Goal: Information Seeking & Learning: Learn about a topic

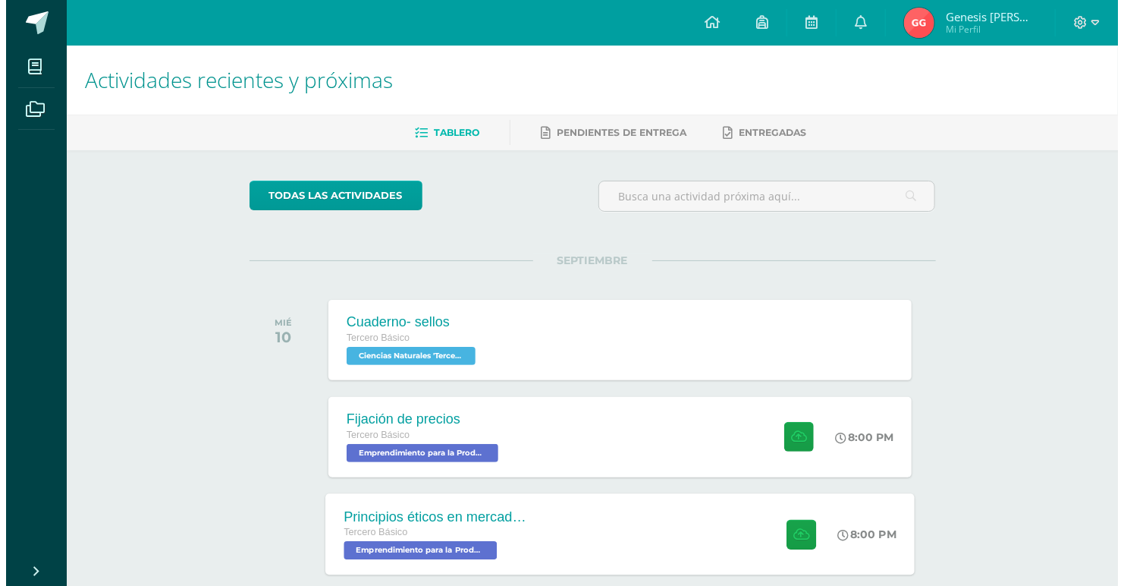
scroll to position [48, 0]
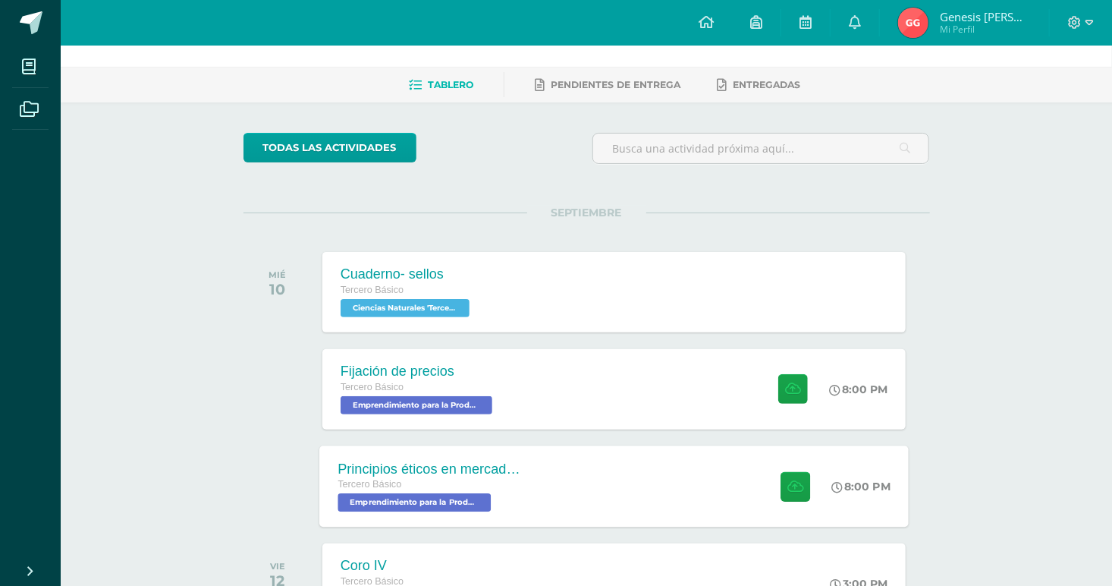
click at [615, 498] on div "Principios éticos en mercadotecnia y publicidad Tercero Básico Emprendimiento p…" at bounding box center [614, 485] width 590 height 81
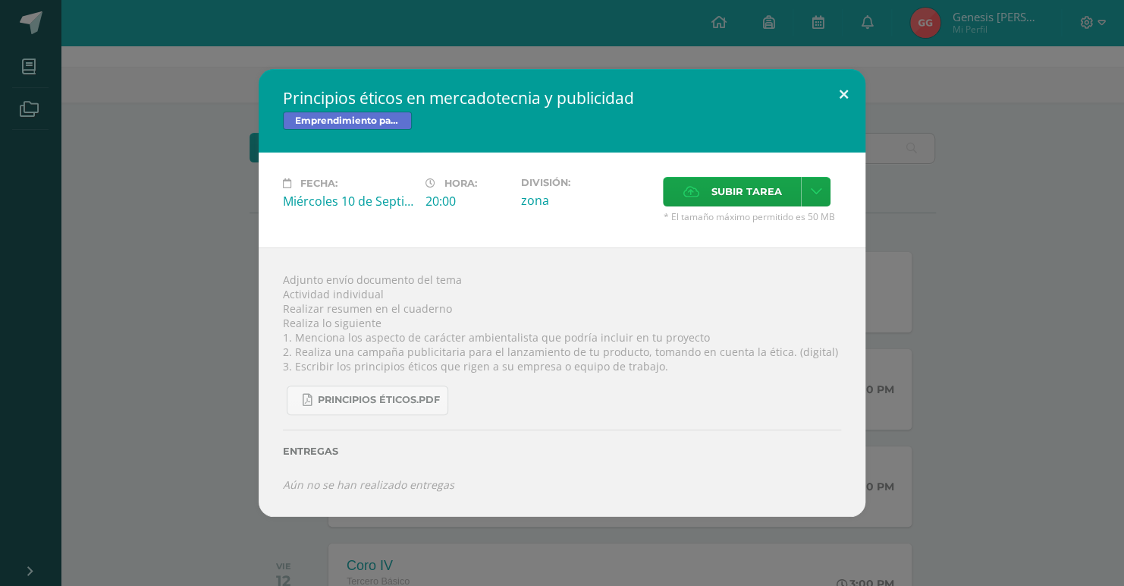
click at [846, 109] on button at bounding box center [843, 95] width 43 height 52
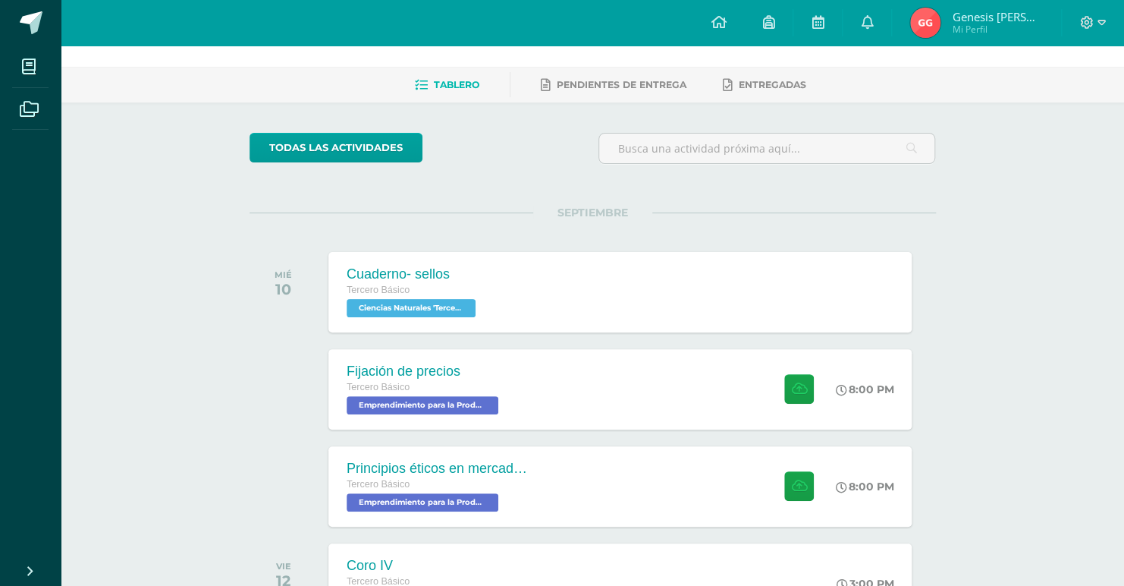
scroll to position [49, 0]
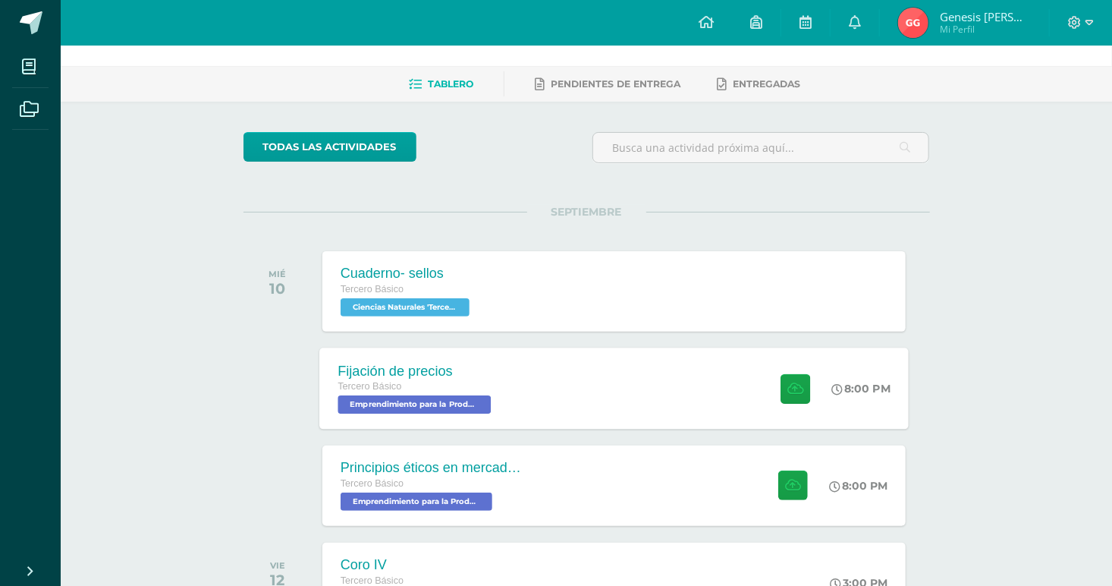
click at [480, 376] on div "Fijación de precios" at bounding box center [416, 371] width 157 height 16
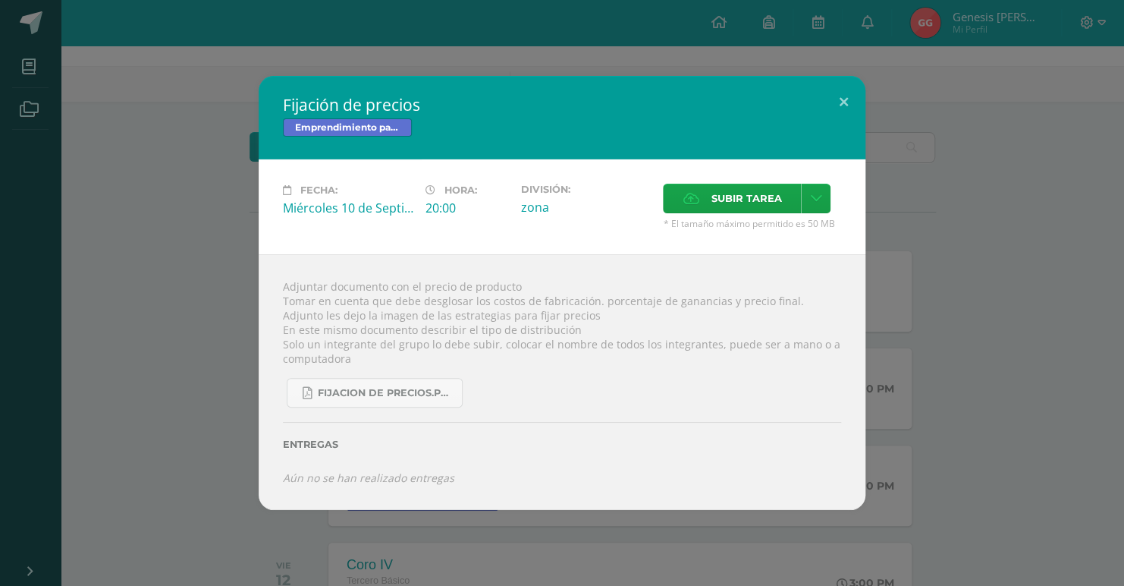
click at [311, 346] on div "Adjuntar documento con el precio de producto Tomar en cuenta que debe desglosar…" at bounding box center [562, 381] width 607 height 255
click at [146, 340] on div "Fijación de precios Emprendimiento para la Productividad Fecha: [DATE] Hora: 20…" at bounding box center [562, 292] width 1112 height 433
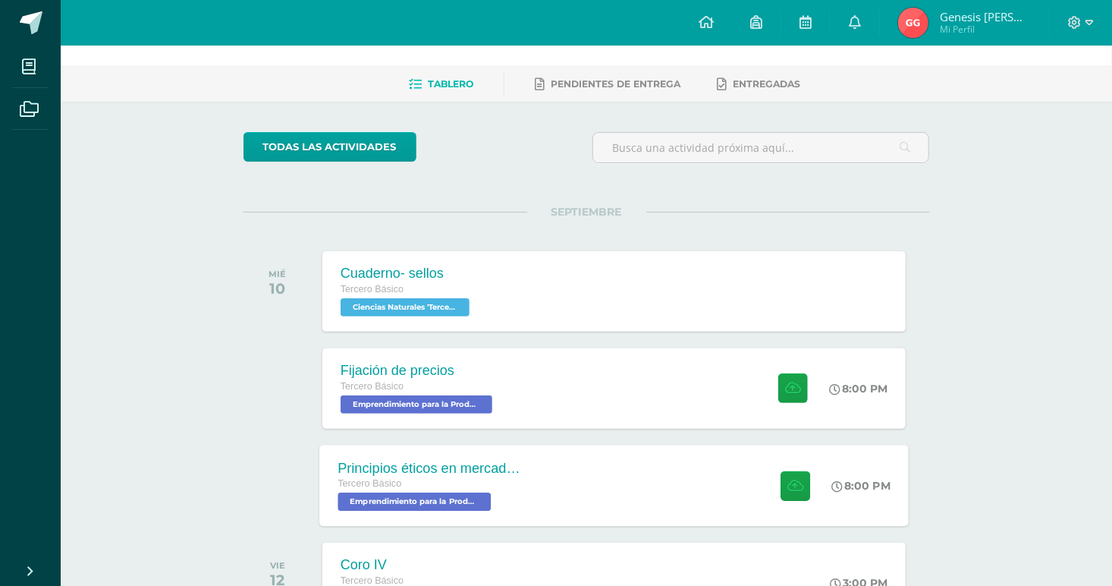
click at [547, 483] on div "Principios éticos en mercadotecnia y publicidad Tercero Básico Emprendimiento p…" at bounding box center [614, 485] width 590 height 81
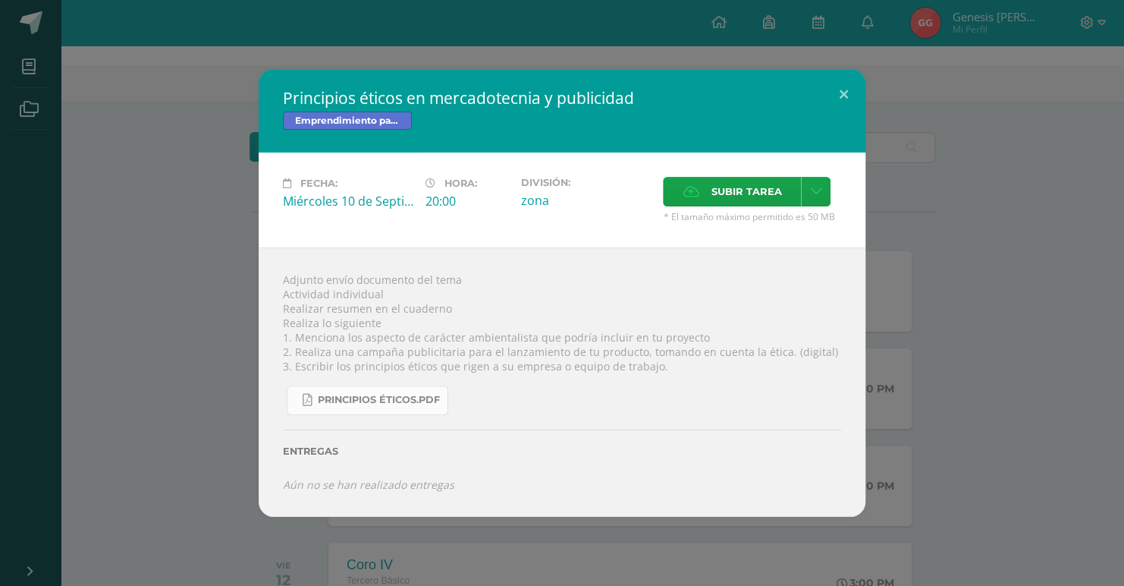
click at [395, 409] on link "Principios éticos.pdf" at bounding box center [368, 400] width 162 height 30
click at [966, 191] on div "Principios éticos en mercadotecnia y publicidad Emprendimiento para la Producti…" at bounding box center [562, 293] width 1112 height 448
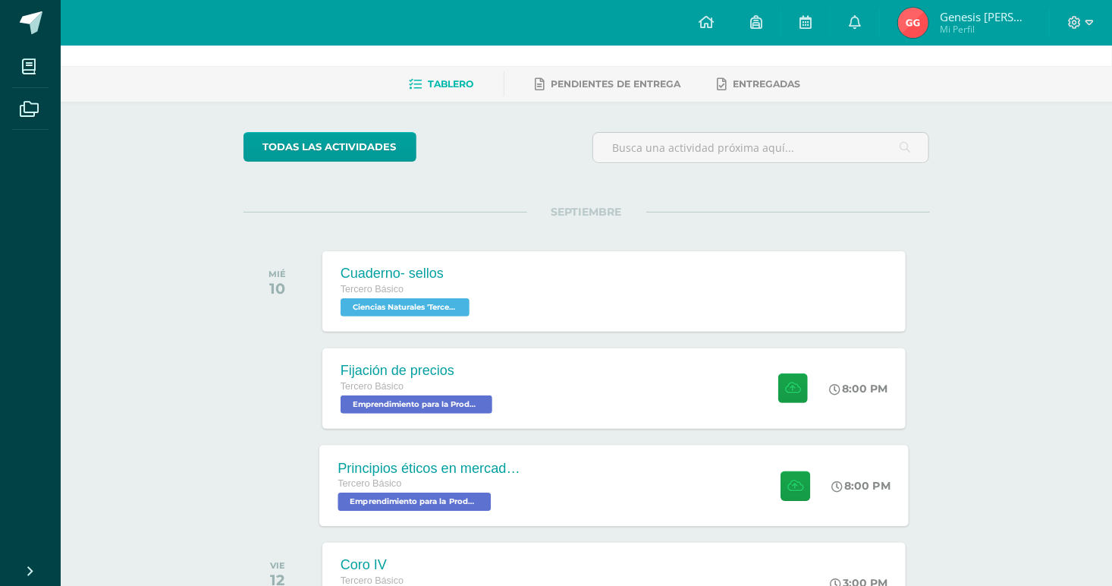
click at [462, 473] on div "Principios éticos en mercadotecnia y publicidad" at bounding box center [430, 468] width 184 height 16
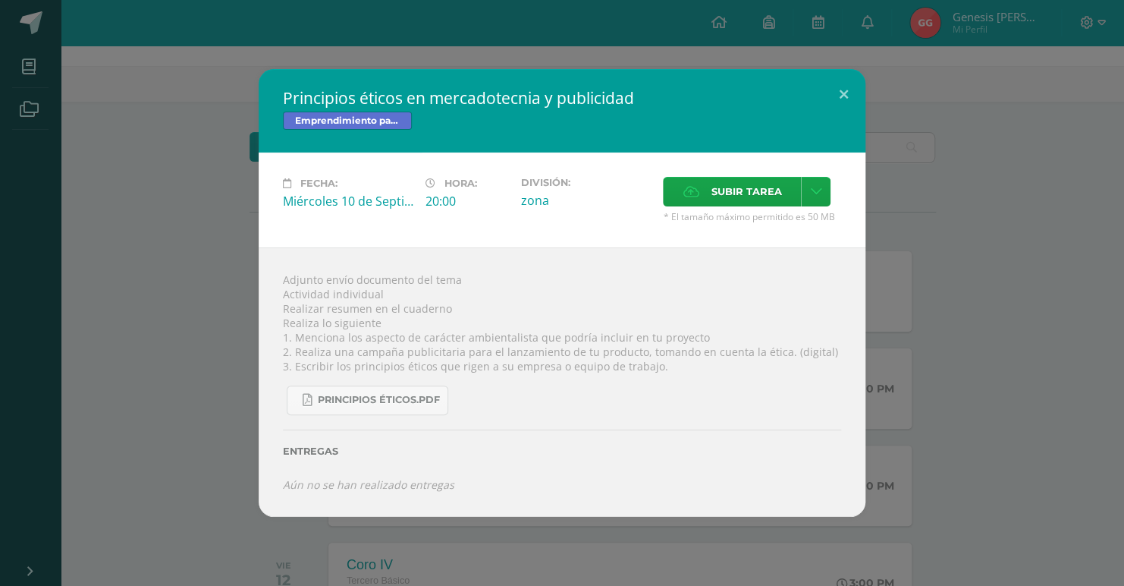
click at [286, 325] on div "Adjunto envío documento del tema Actividad individual Realizar resumen en el cu…" at bounding box center [562, 381] width 607 height 269
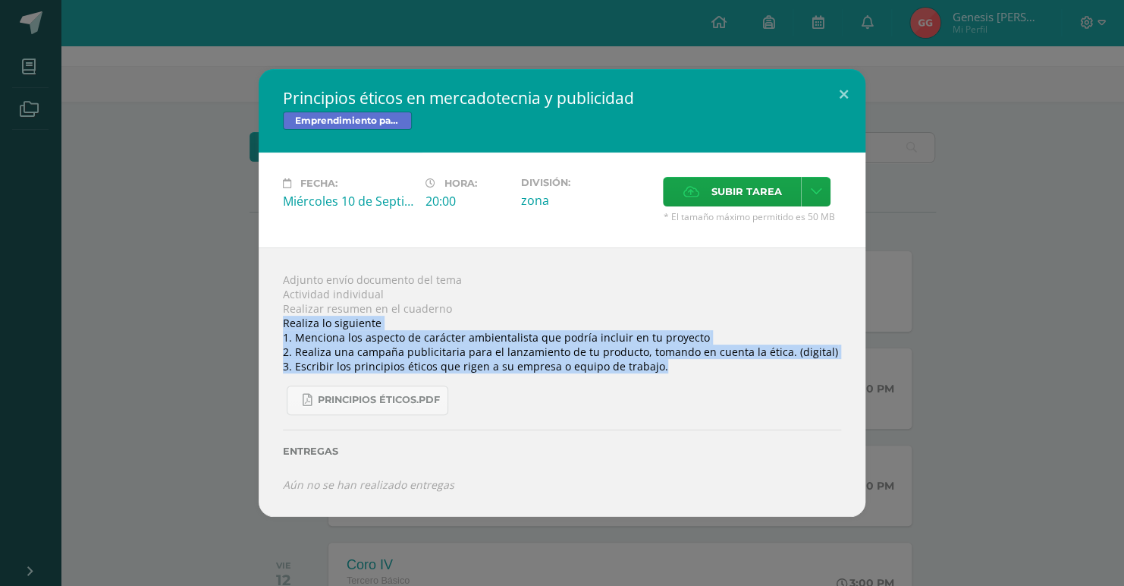
drag, startPoint x: 280, startPoint y: 324, endPoint x: 670, endPoint y: 367, distance: 392.4
click at [670, 367] on div "Adjunto envío documento del tema Actividad individual Realizar resumen en el cu…" at bounding box center [562, 381] width 607 height 269
copy div "Realiza lo siguiente 1. Menciona los aspecto de carácter ambientalista que podr…"
